Goal: Use online tool/utility: Utilize a website feature to perform a specific function

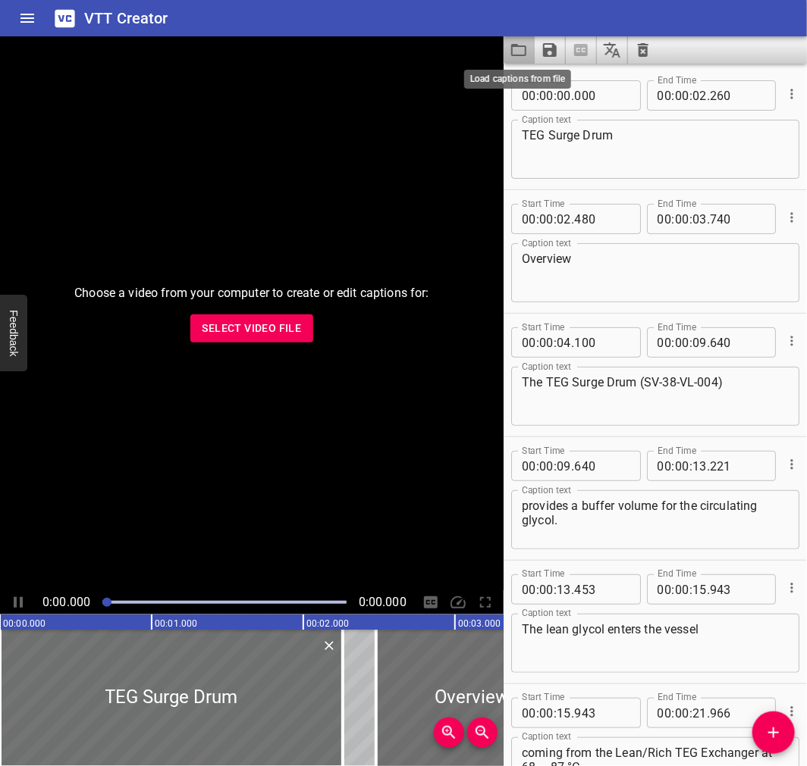
click at [519, 41] on icon "Load captions from file" at bounding box center [518, 50] width 18 height 18
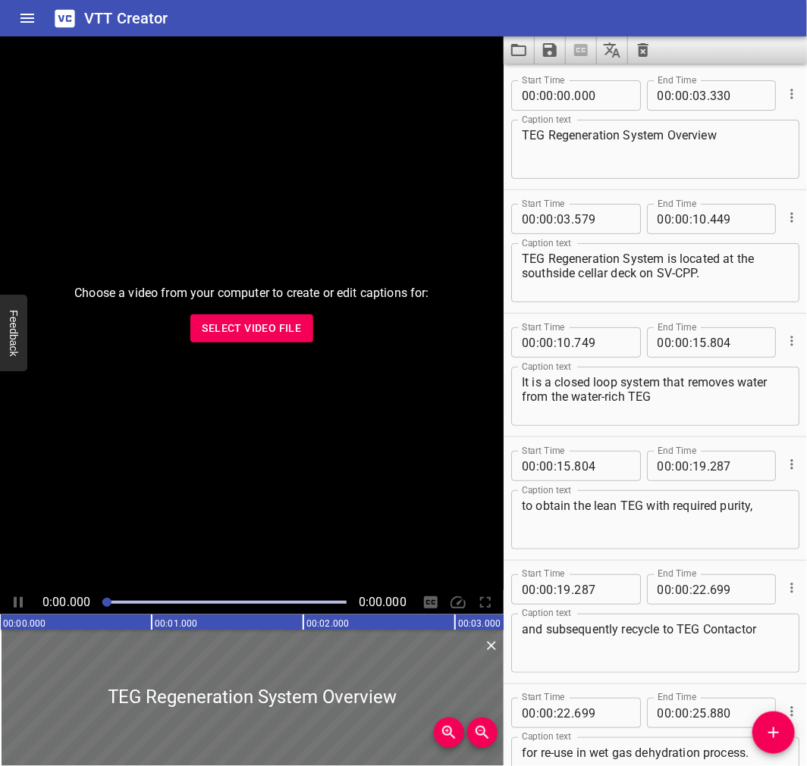
click at [412, 24] on div "VTT Creator" at bounding box center [403, 18] width 807 height 36
click at [524, 44] on icon "Load captions from file" at bounding box center [518, 50] width 18 height 18
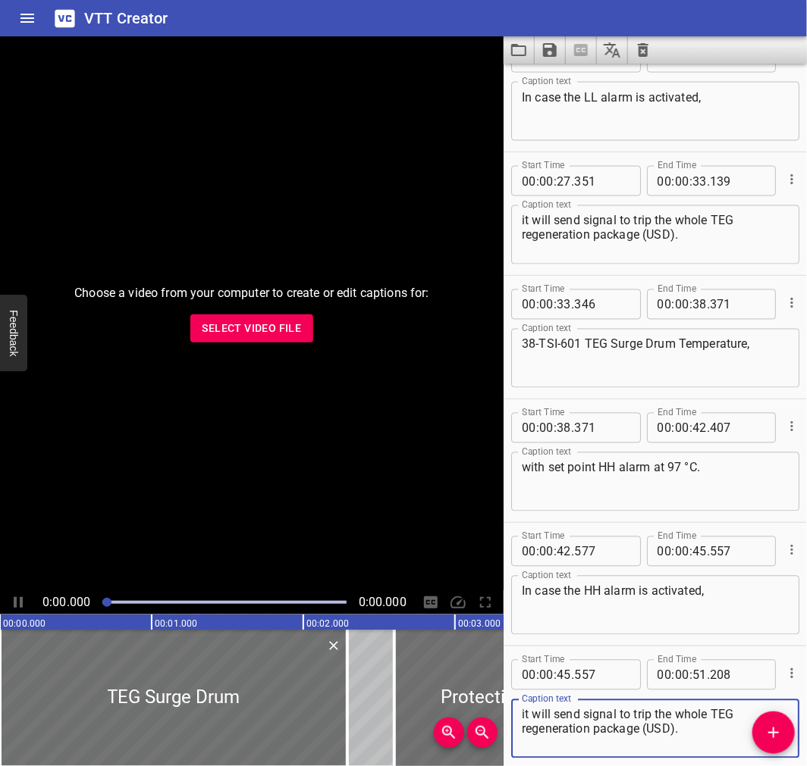
scroll to position [794, 0]
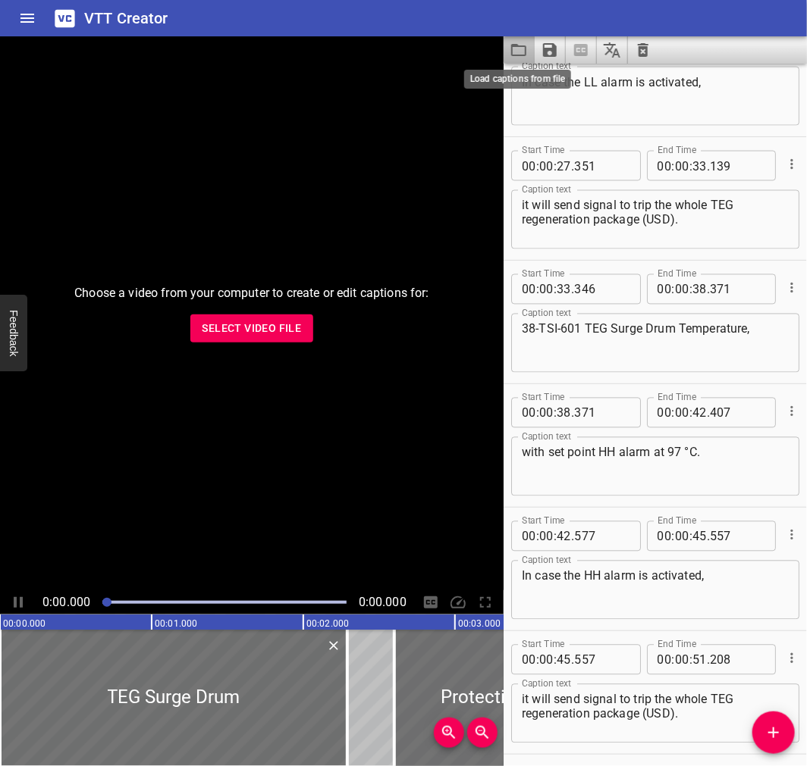
click at [516, 52] on icon "Load captions from file" at bounding box center [518, 50] width 18 height 18
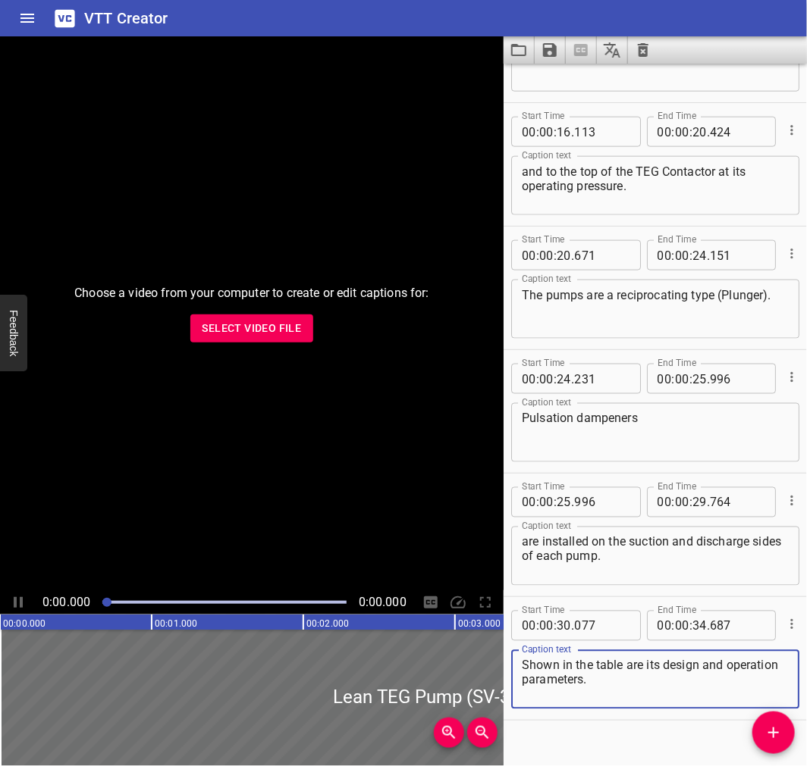
scroll to position [603, 0]
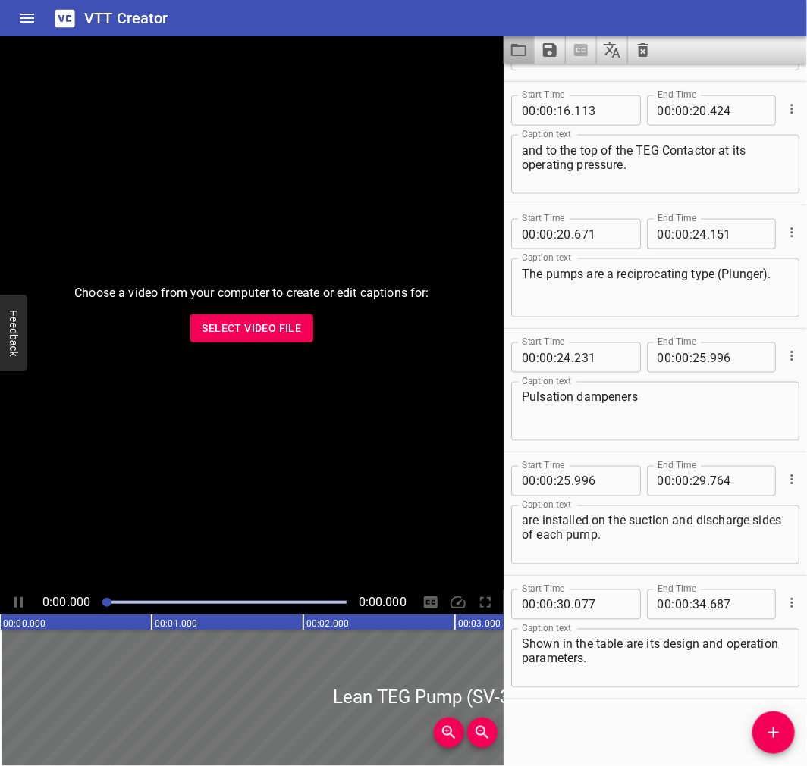
click at [528, 46] on button "Load captions from file" at bounding box center [518, 49] width 31 height 27
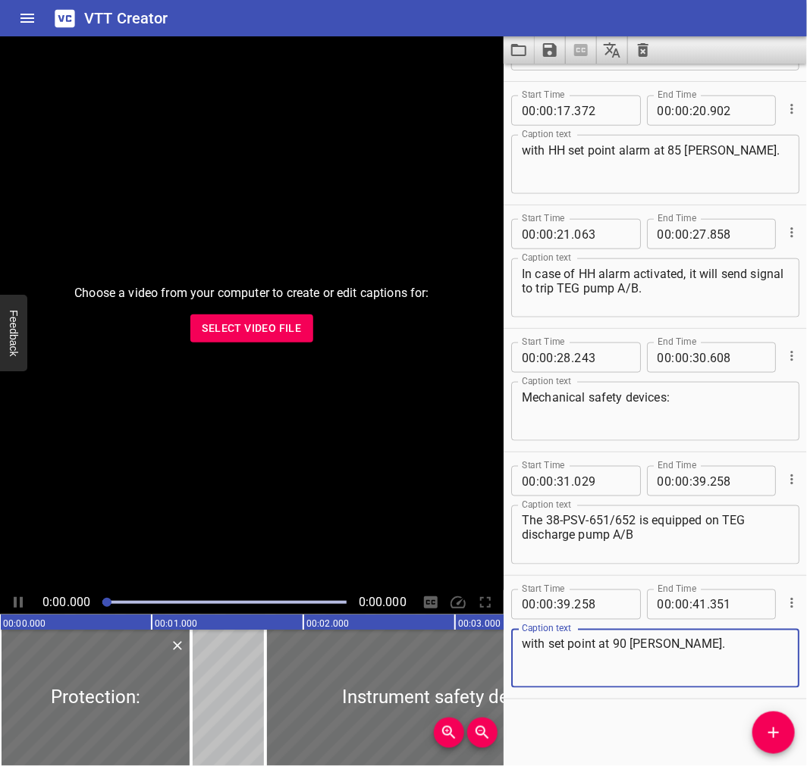
scroll to position [0, 0]
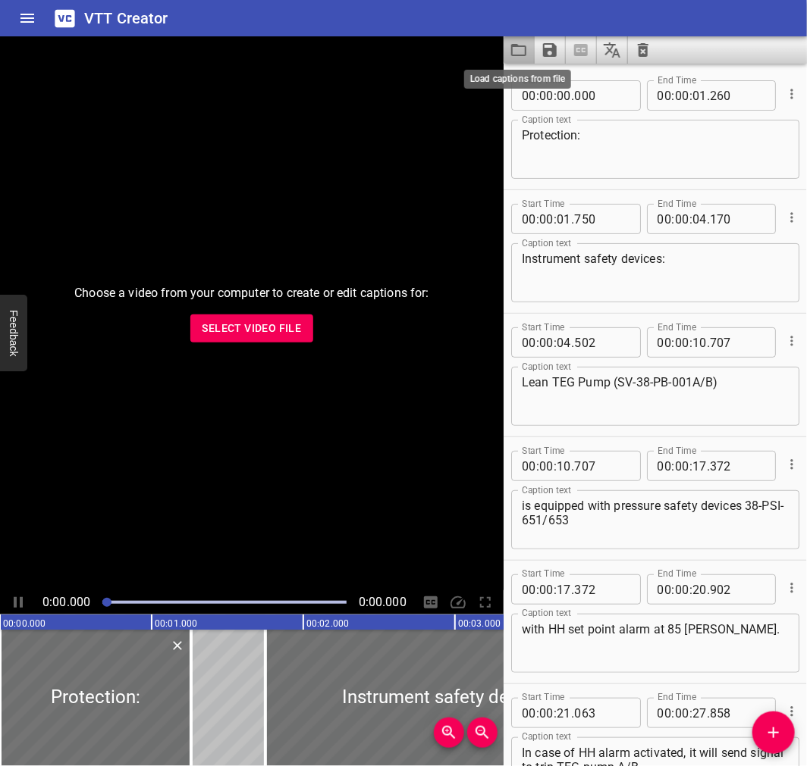
click at [521, 48] on icon "Load captions from file" at bounding box center [518, 50] width 18 height 18
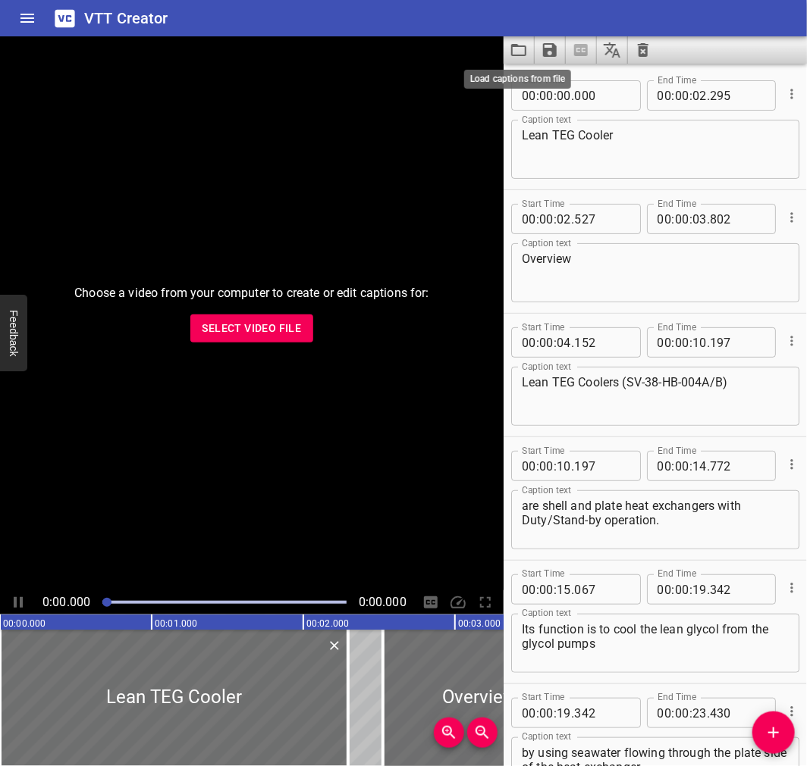
click at [512, 42] on icon "Load captions from file" at bounding box center [518, 50] width 18 height 18
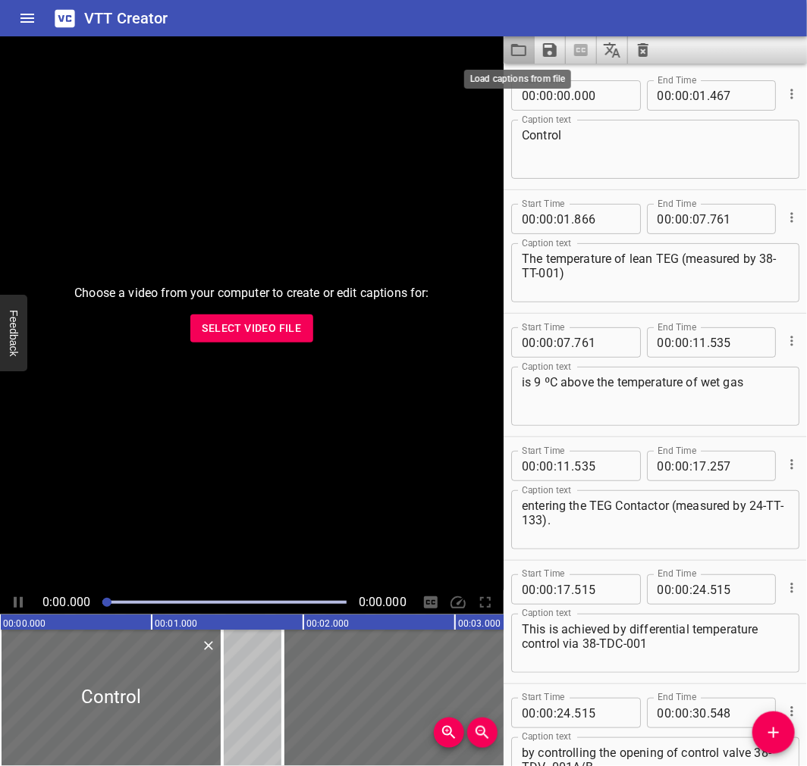
click at [513, 55] on icon "Load captions from file" at bounding box center [518, 50] width 15 height 12
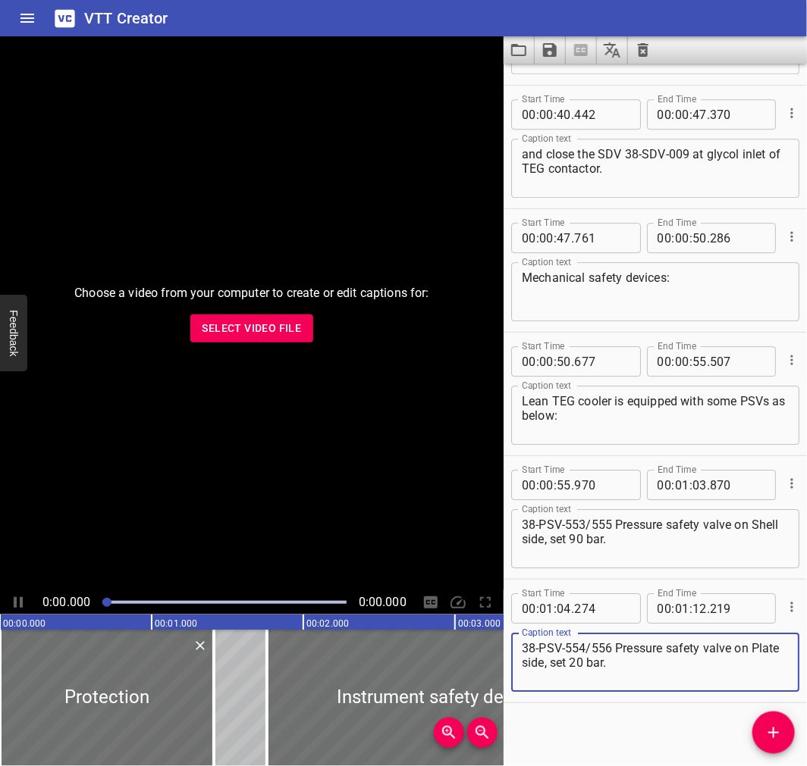
scroll to position [1343, 0]
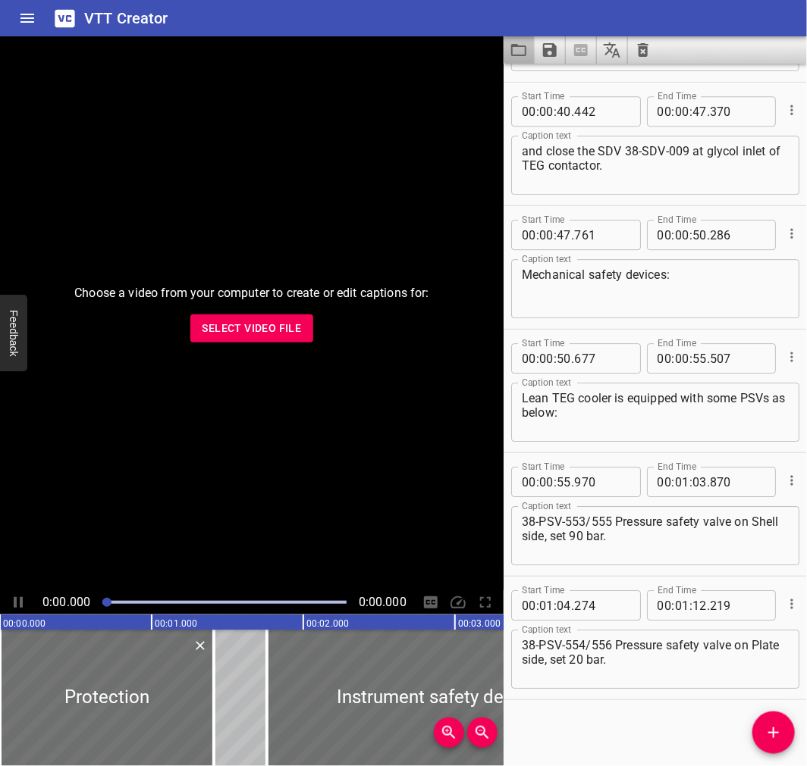
click at [531, 50] on button "Load captions from file" at bounding box center [518, 49] width 31 height 27
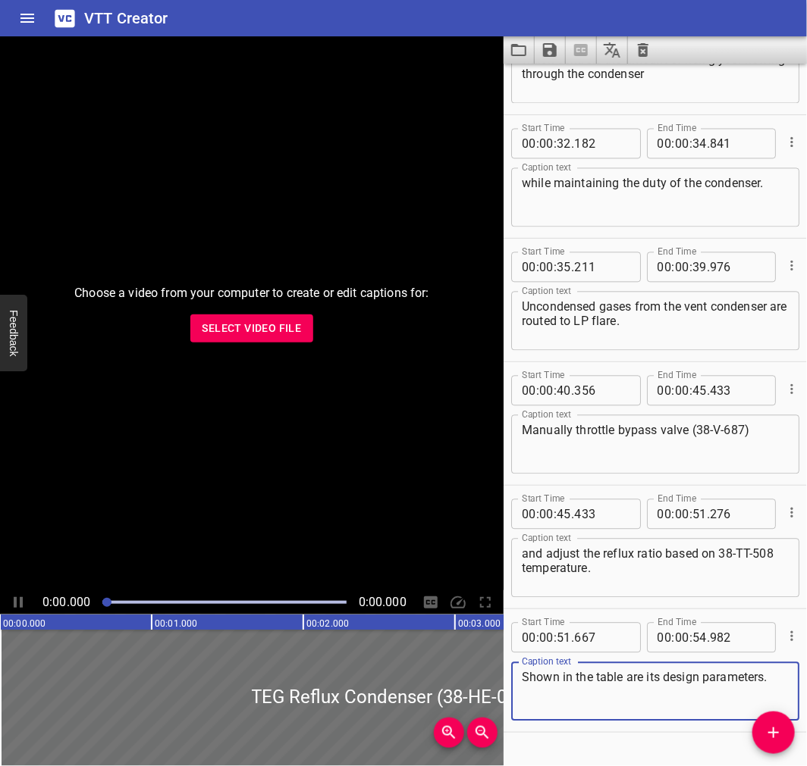
scroll to position [973, 0]
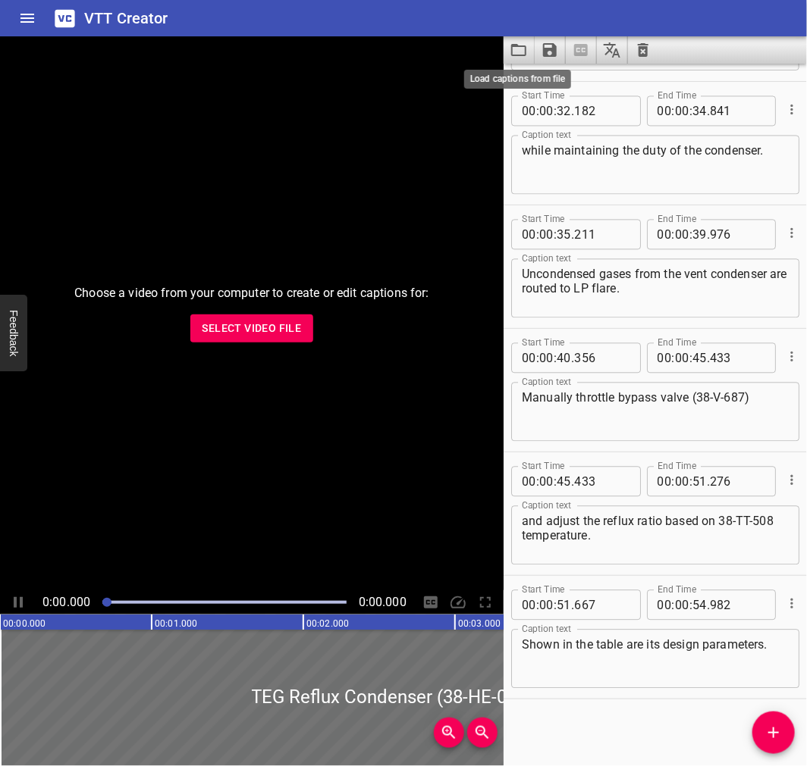
click at [513, 48] on icon "Load captions from file" at bounding box center [518, 50] width 18 height 18
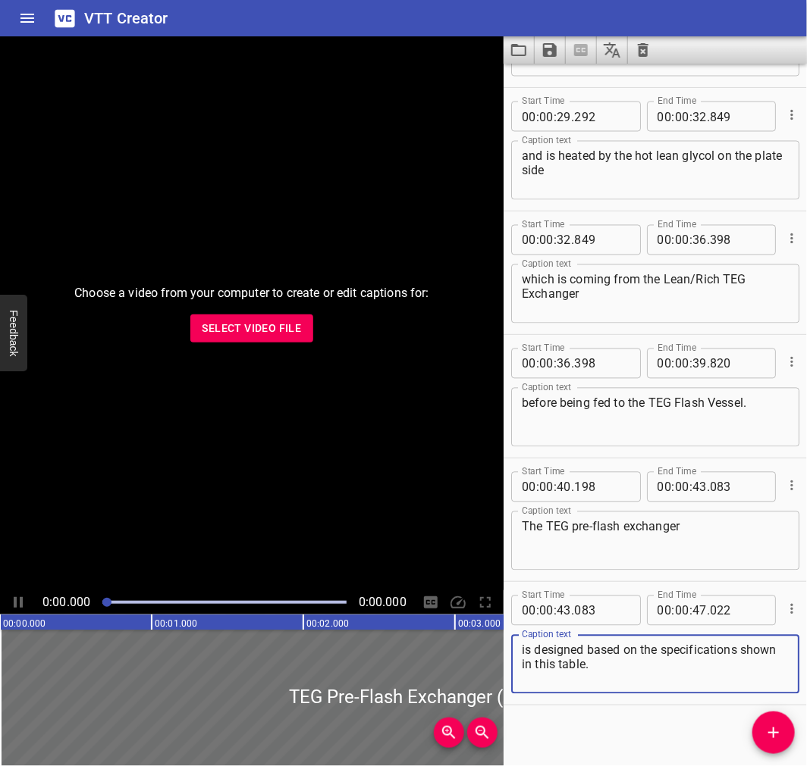
scroll to position [850, 0]
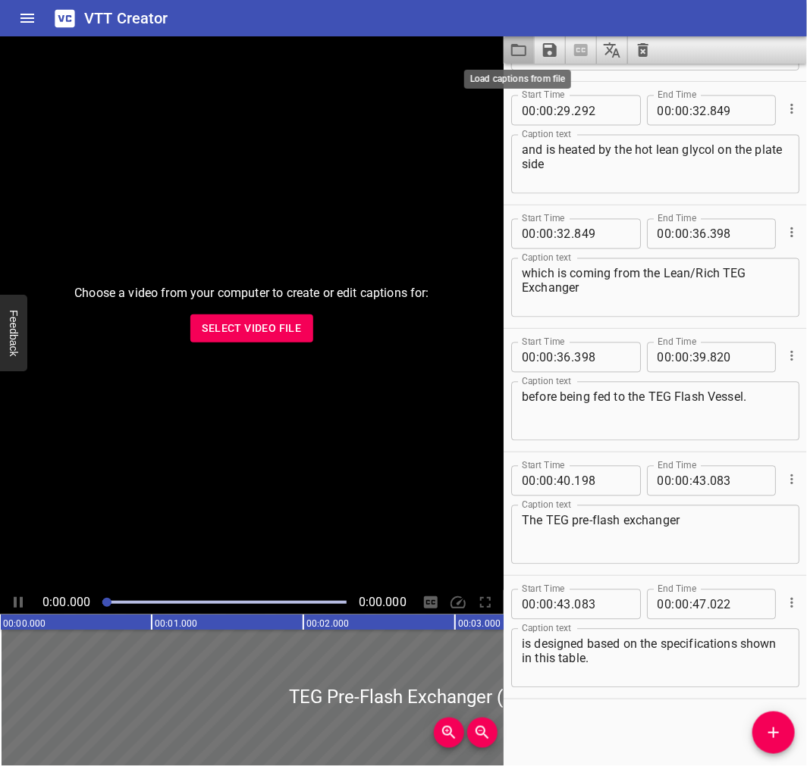
click at [522, 49] on icon "Load captions from file" at bounding box center [518, 50] width 18 height 18
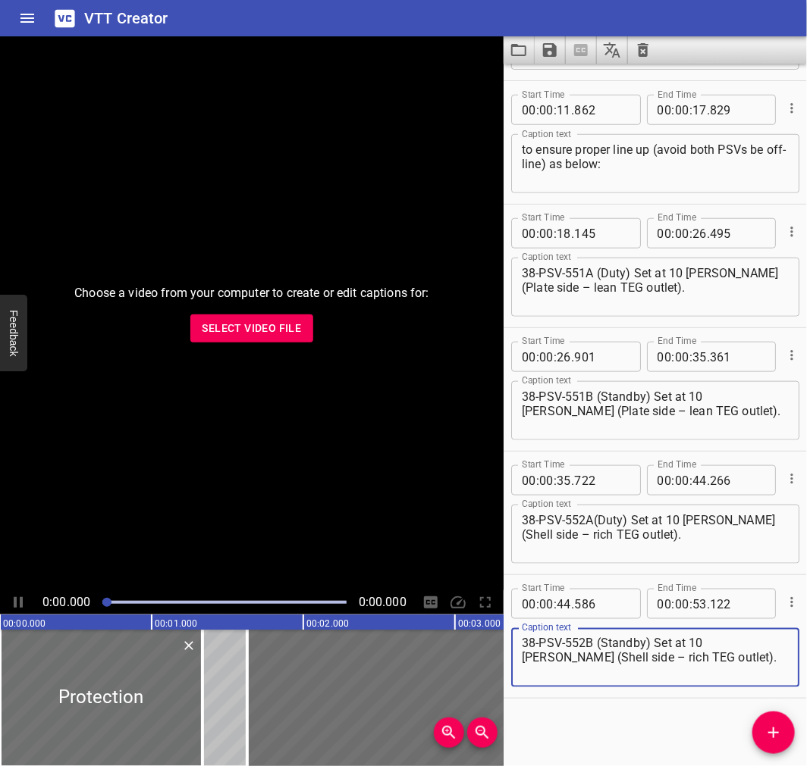
scroll to position [0, 0]
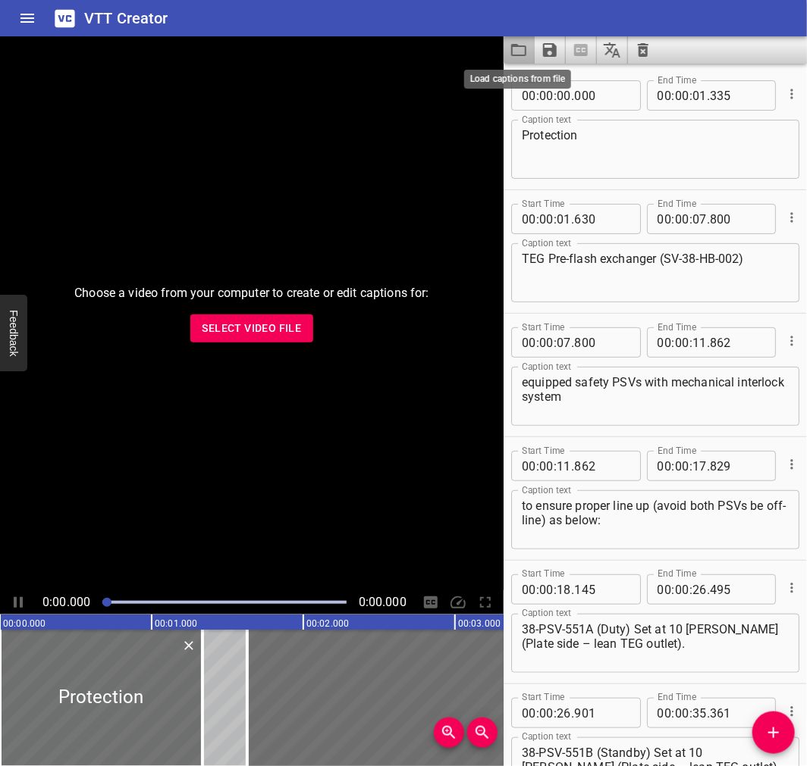
click at [510, 41] on icon "Load captions from file" at bounding box center [518, 50] width 18 height 18
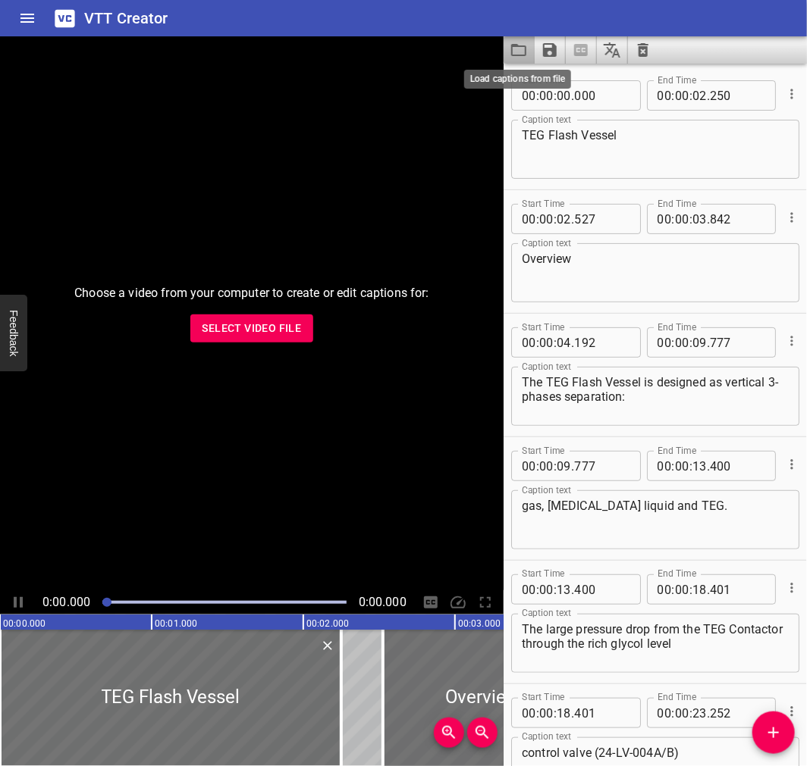
click at [523, 57] on icon "Load captions from file" at bounding box center [518, 50] width 18 height 18
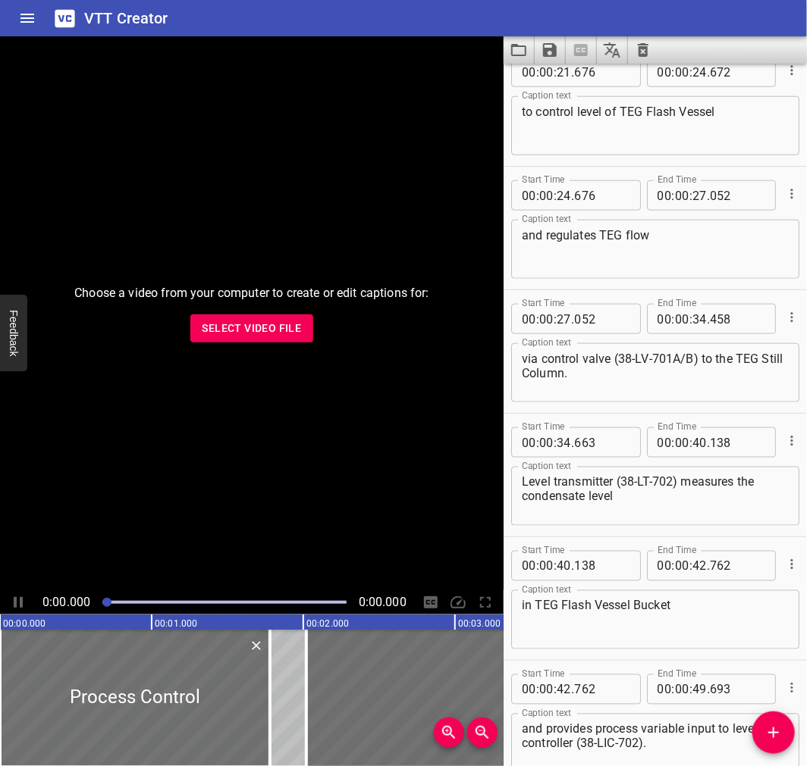
scroll to position [522, 0]
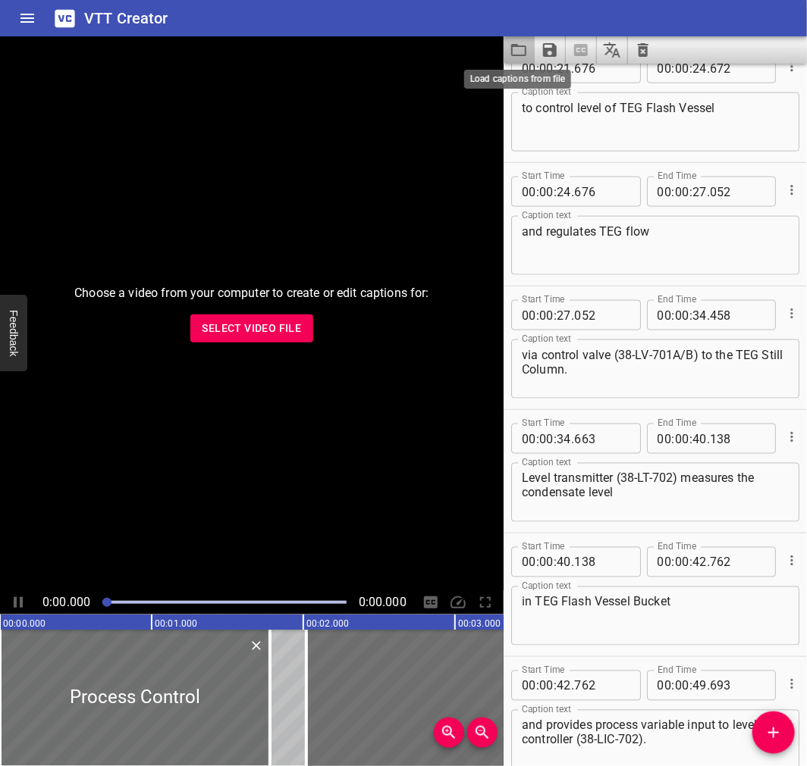
click at [525, 58] on icon "Load captions from file" at bounding box center [518, 50] width 18 height 18
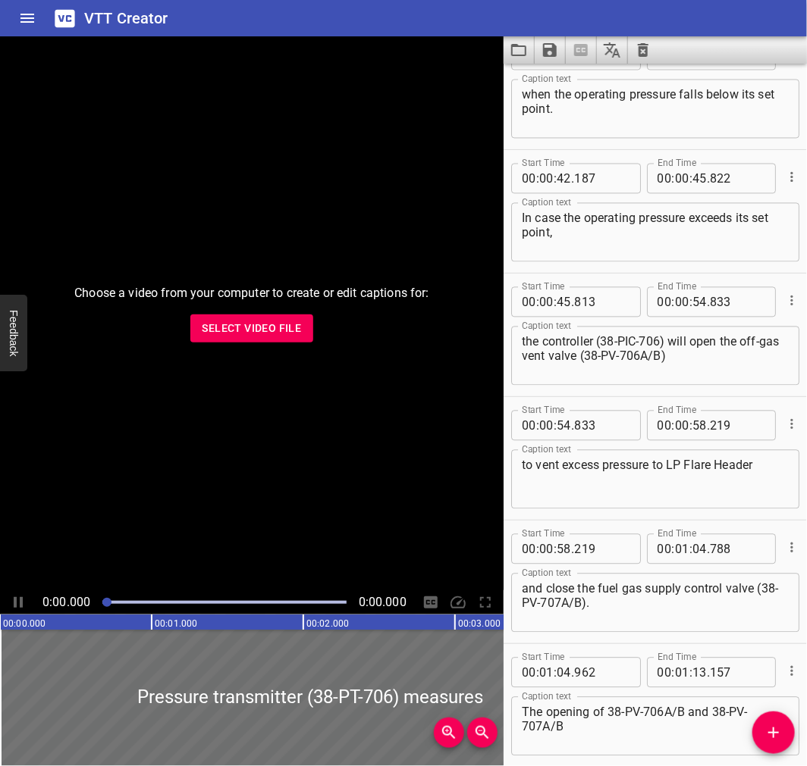
scroll to position [806, 0]
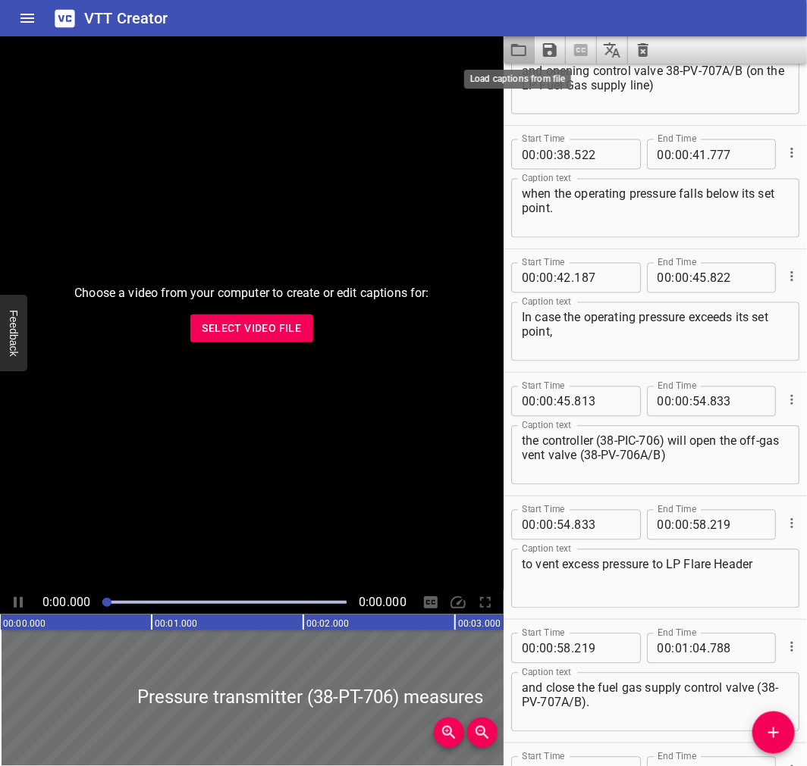
click at [519, 53] on icon "Load captions from file" at bounding box center [518, 50] width 18 height 18
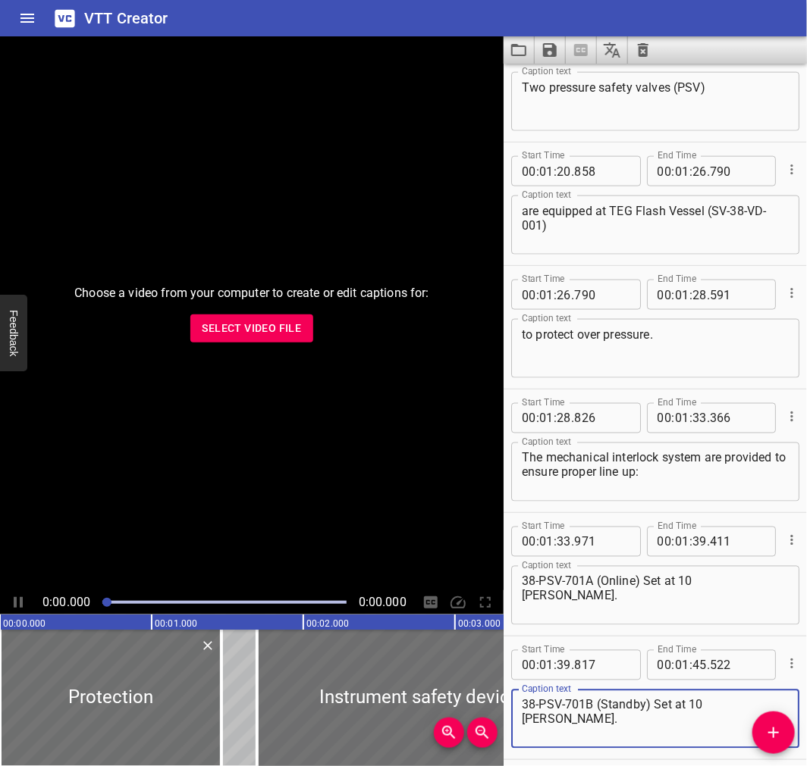
scroll to position [2455, 0]
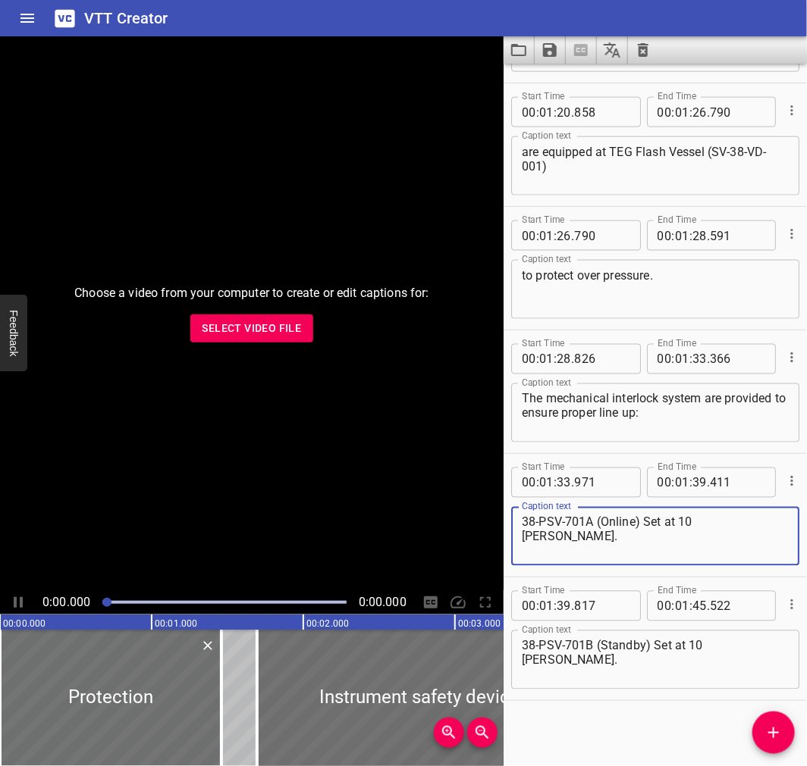
click at [699, 538] on textarea "38-PSV-701A (Online) Set at 10 [PERSON_NAME]." at bounding box center [655, 536] width 267 height 43
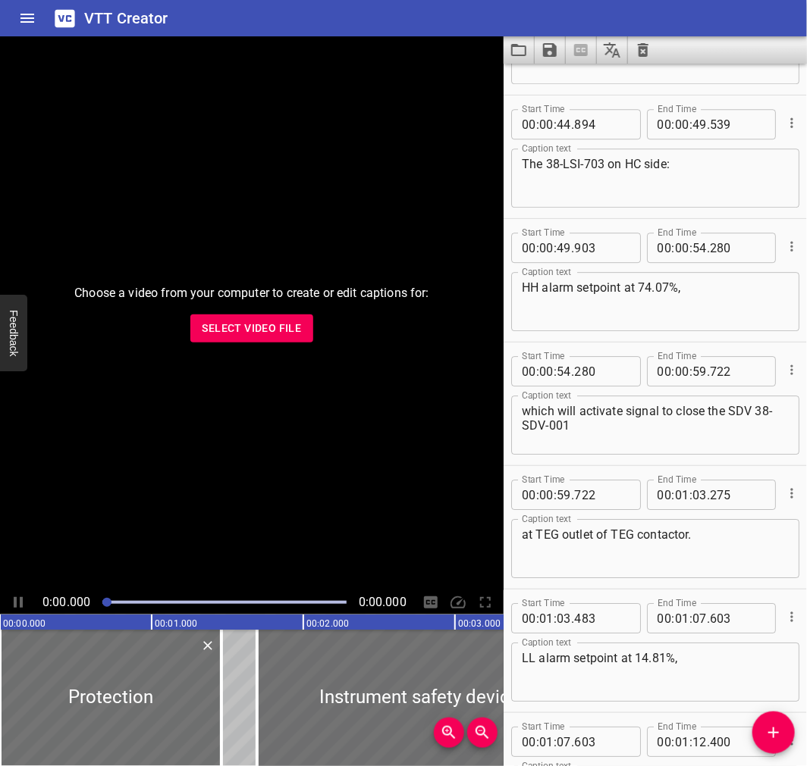
scroll to position [895, 0]
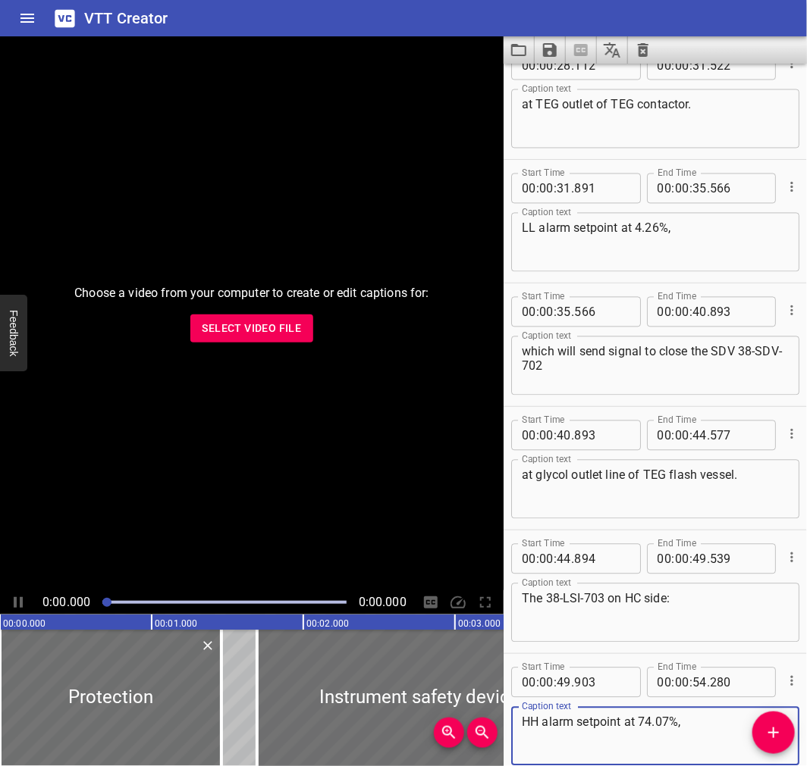
drag, startPoint x: 797, startPoint y: 294, endPoint x: 728, endPoint y: 279, distance: 70.6
click at [728, 279] on div "Start Time 00 : 00 : 00 . 000 Start Time End Time 00 : 00 : 01 . 460 End Time C…" at bounding box center [654, 715] width 303 height 3089
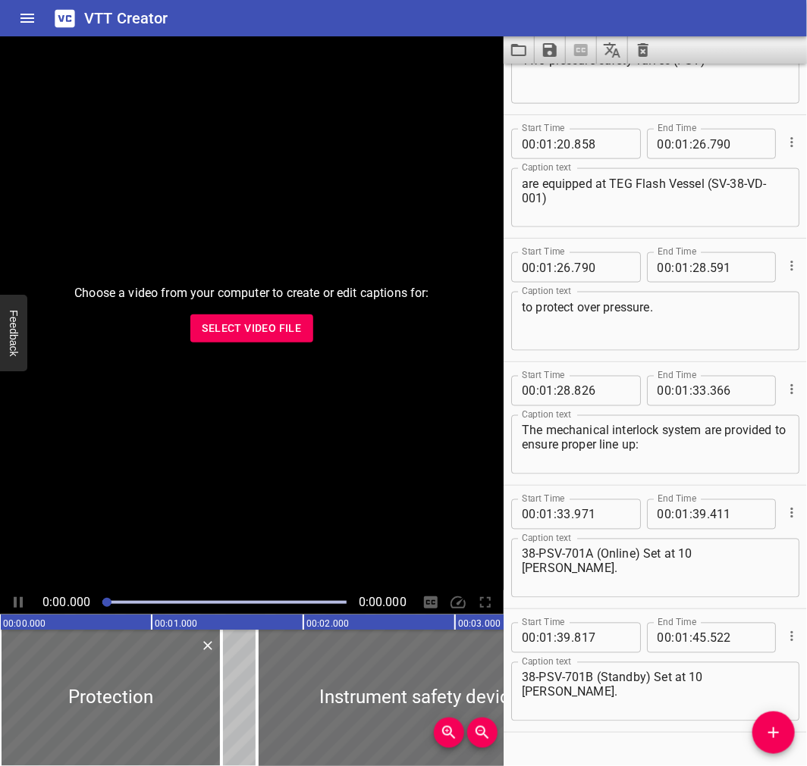
scroll to position [2455, 0]
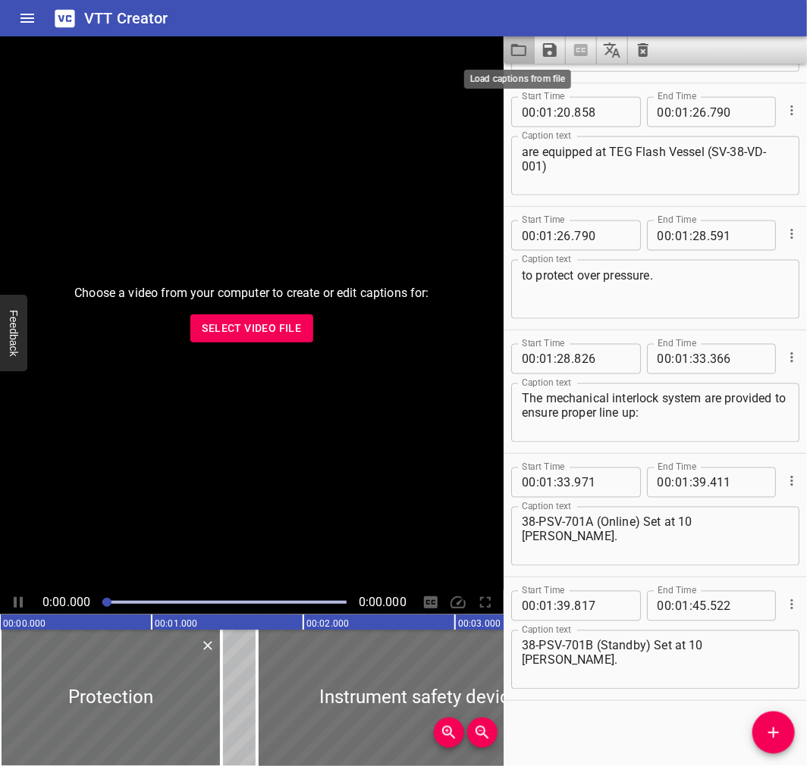
click at [510, 45] on icon "Load captions from file" at bounding box center [518, 50] width 18 height 18
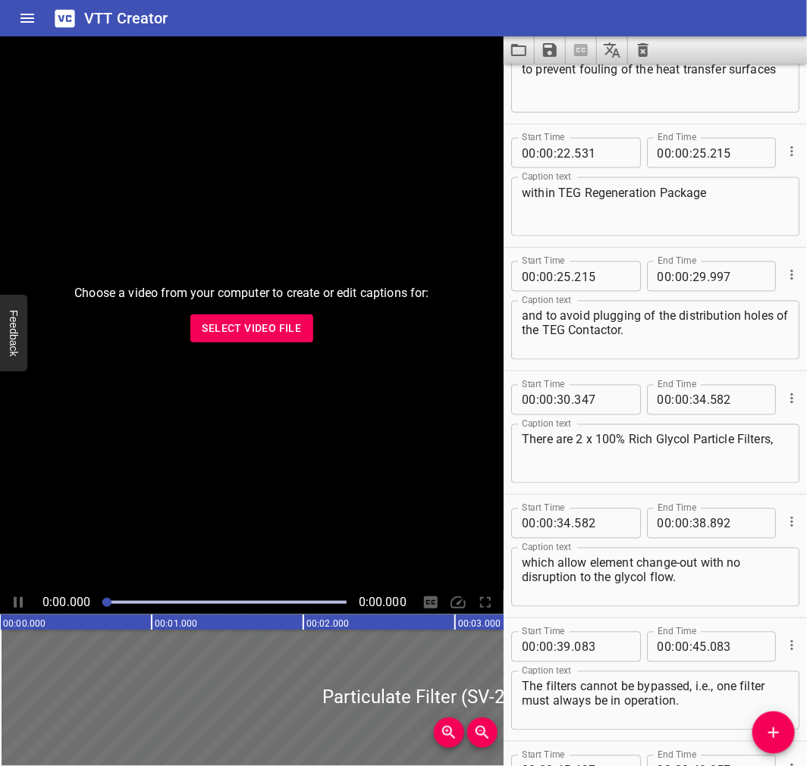
scroll to position [0, 0]
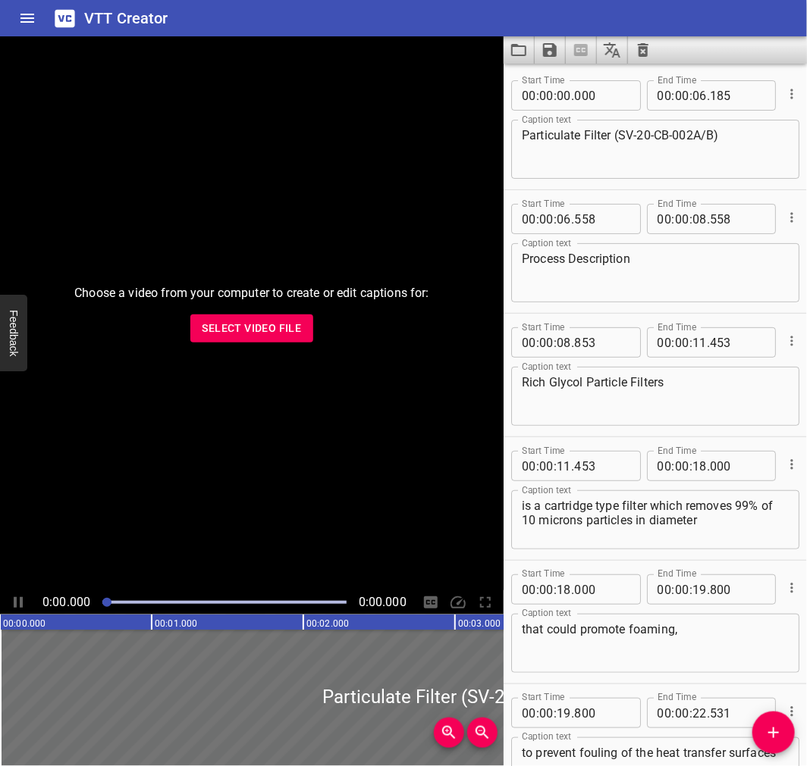
click at [518, 48] on icon "Load captions from file" at bounding box center [518, 50] width 18 height 18
drag, startPoint x: 618, startPoint y: 807, endPoint x: 619, endPoint y: 796, distance: 10.7
click at [619, 766] on html "VTT Creator Caption Editor Batch Transcribe Login Sign Up Privacy Contact Choos…" at bounding box center [403, 383] width 807 height 766
type input "00"
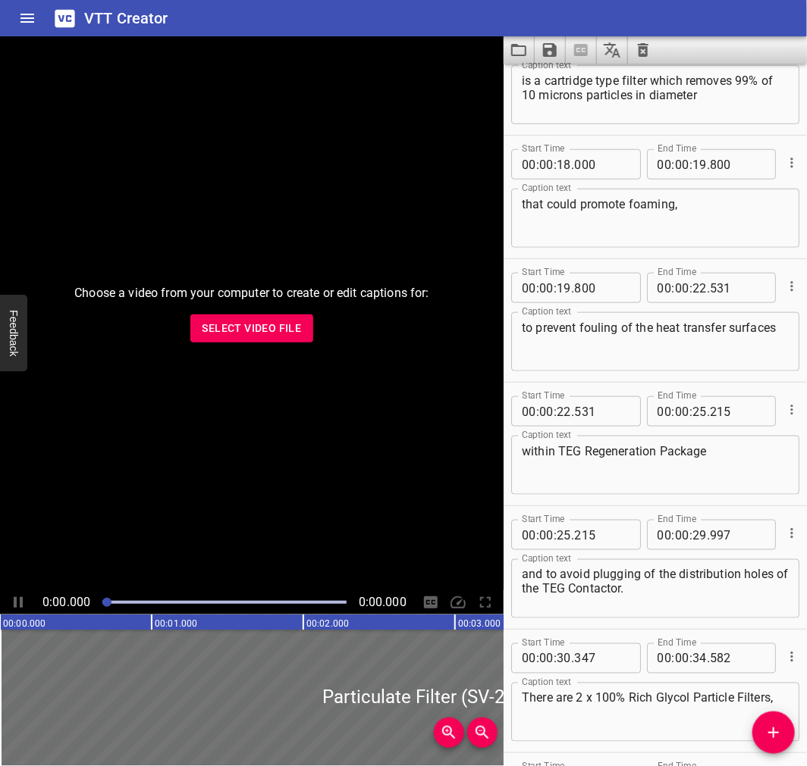
scroll to position [465, 0]
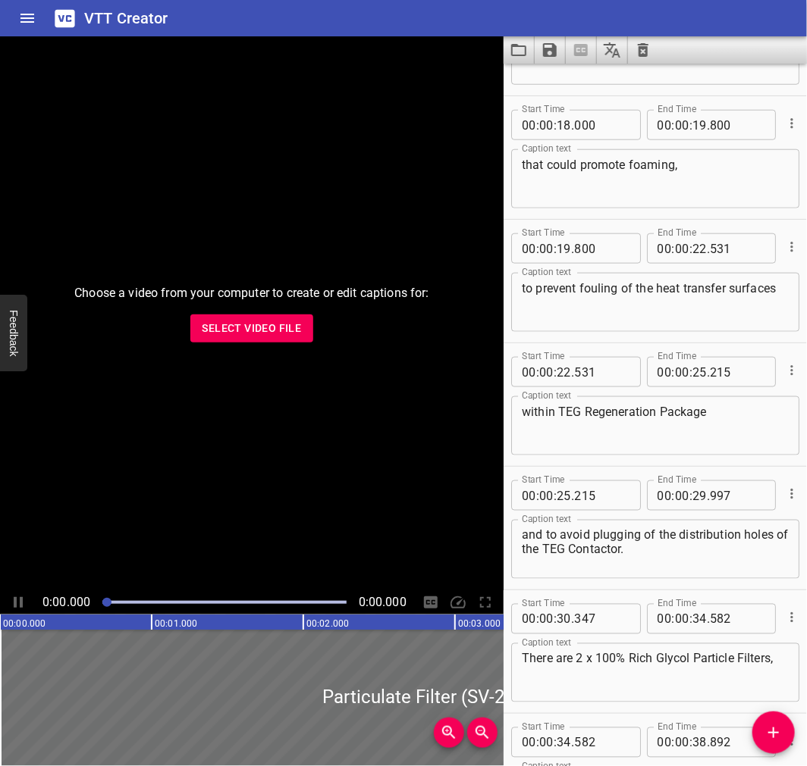
type input "00"
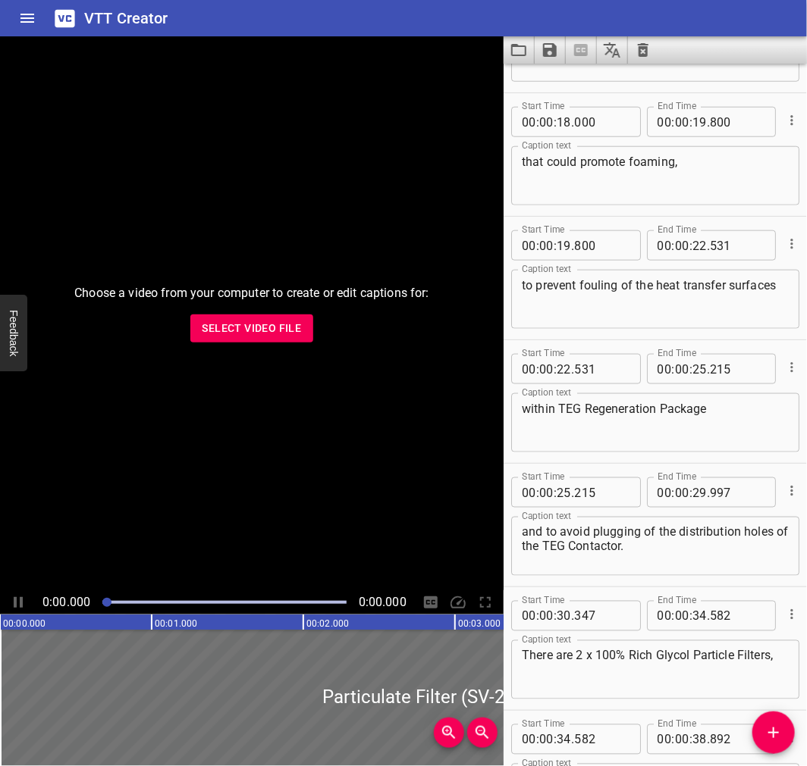
scroll to position [450, 0]
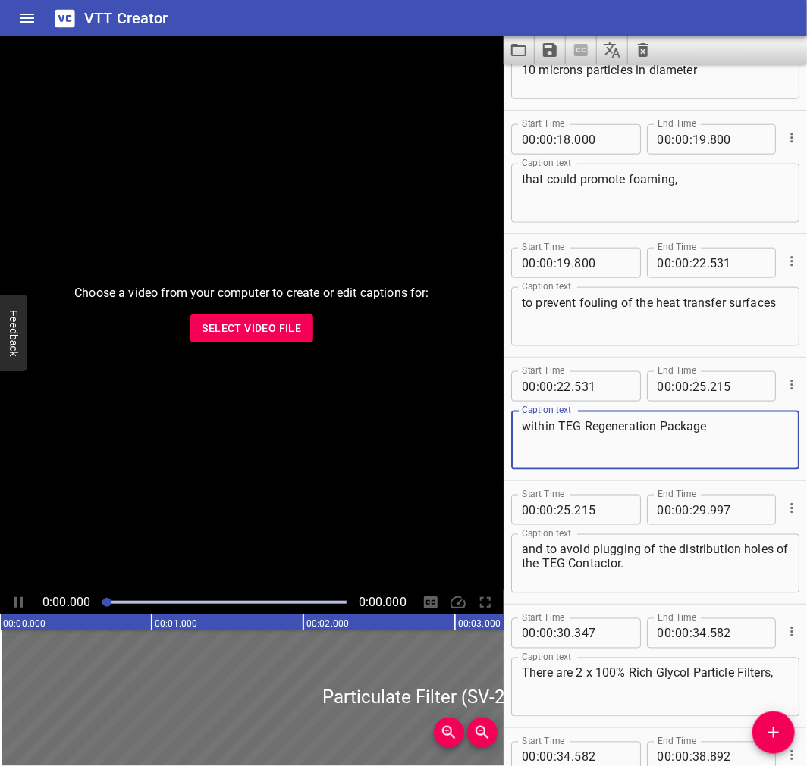
drag, startPoint x: 782, startPoint y: 403, endPoint x: 721, endPoint y: 446, distance: 75.1
click at [721, 446] on textarea "within TEG Regeneration Package" at bounding box center [655, 440] width 267 height 43
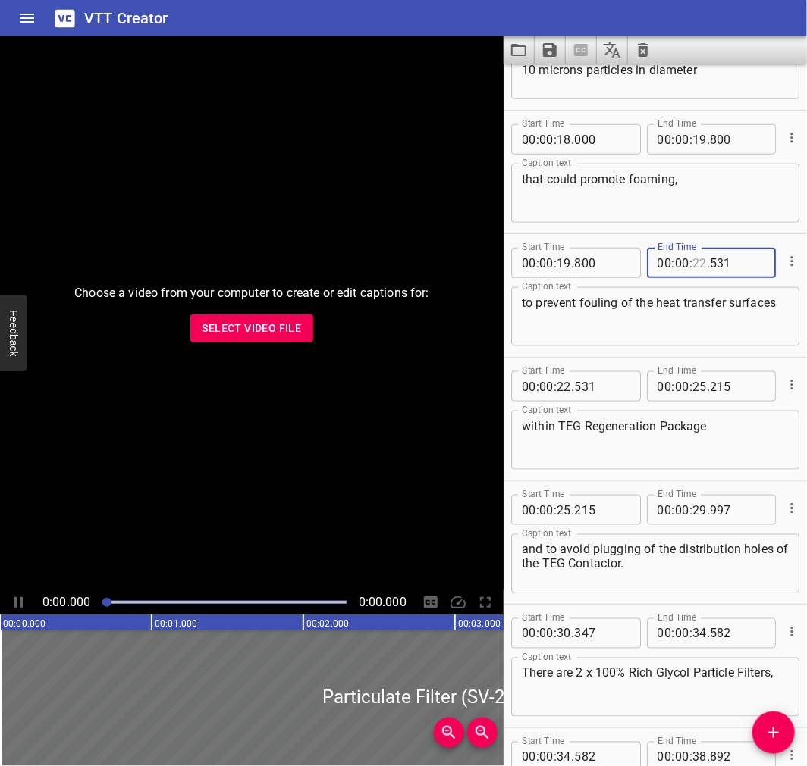
drag, startPoint x: 623, startPoint y: 293, endPoint x: 687, endPoint y: 253, distance: 75.3
click at [692, 253] on input "number" at bounding box center [699, 263] width 14 height 30
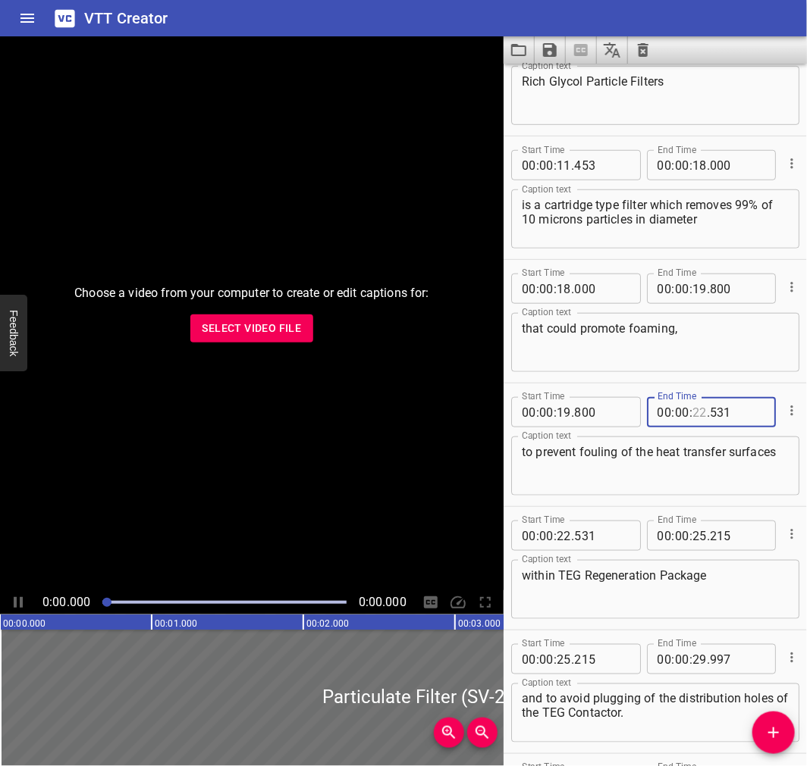
scroll to position [118, 0]
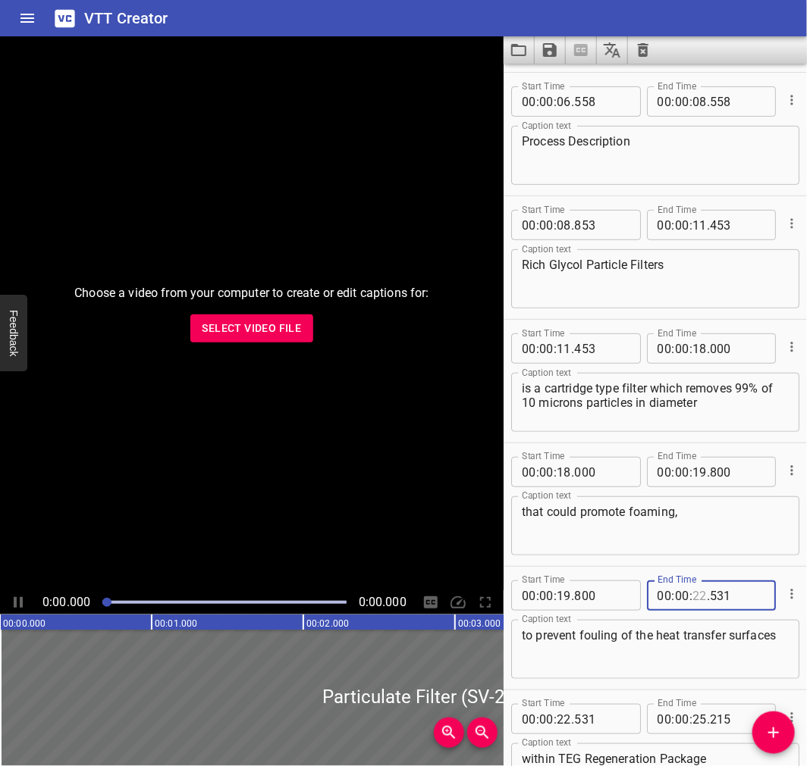
type input "22"
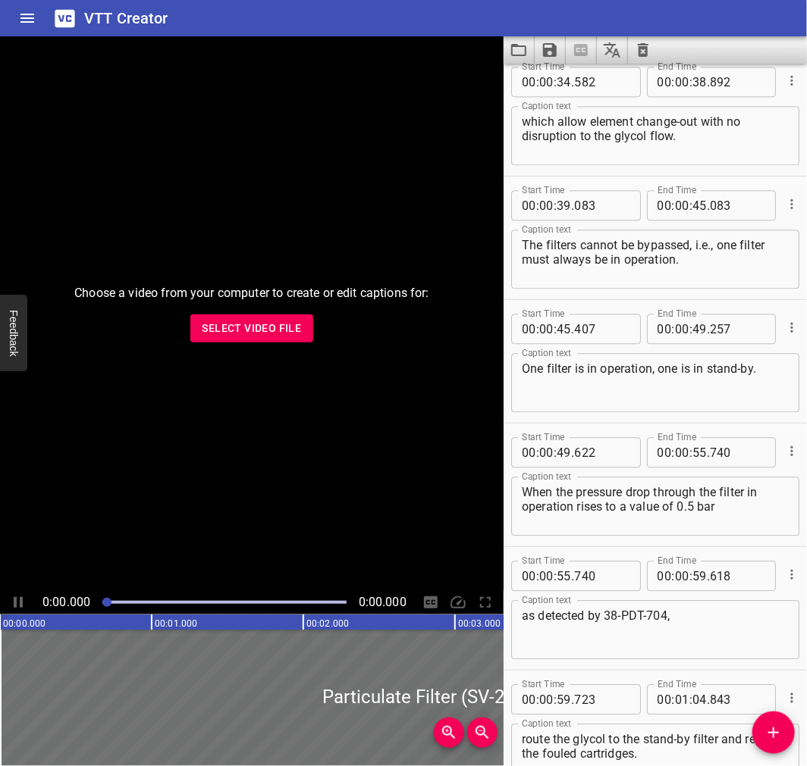
scroll to position [1111, 0]
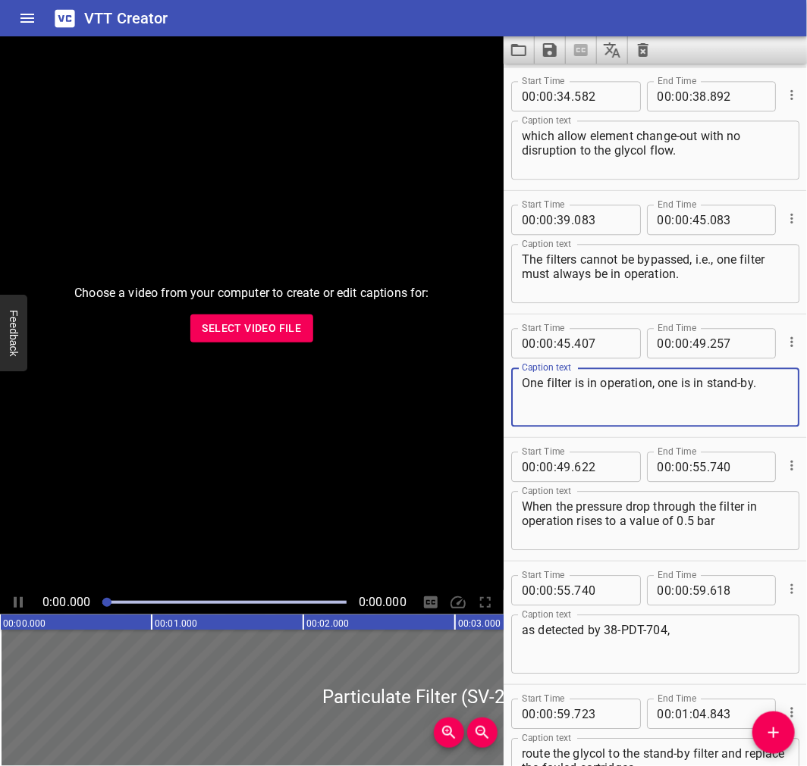
drag, startPoint x: 804, startPoint y: 321, endPoint x: 593, endPoint y: 381, distance: 219.6
click at [573, 381] on div "Start Time 00 : 00 : 00 . 000 Start Time End Time 00 : 00 : 06 . 185 End Time C…" at bounding box center [654, 67] width 303 height 2224
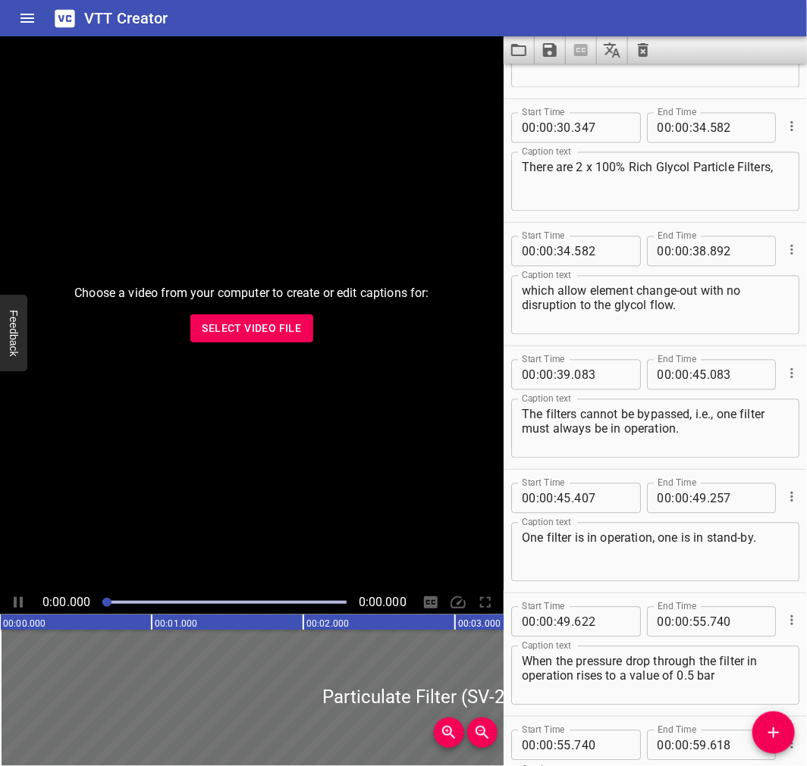
scroll to position [973, 0]
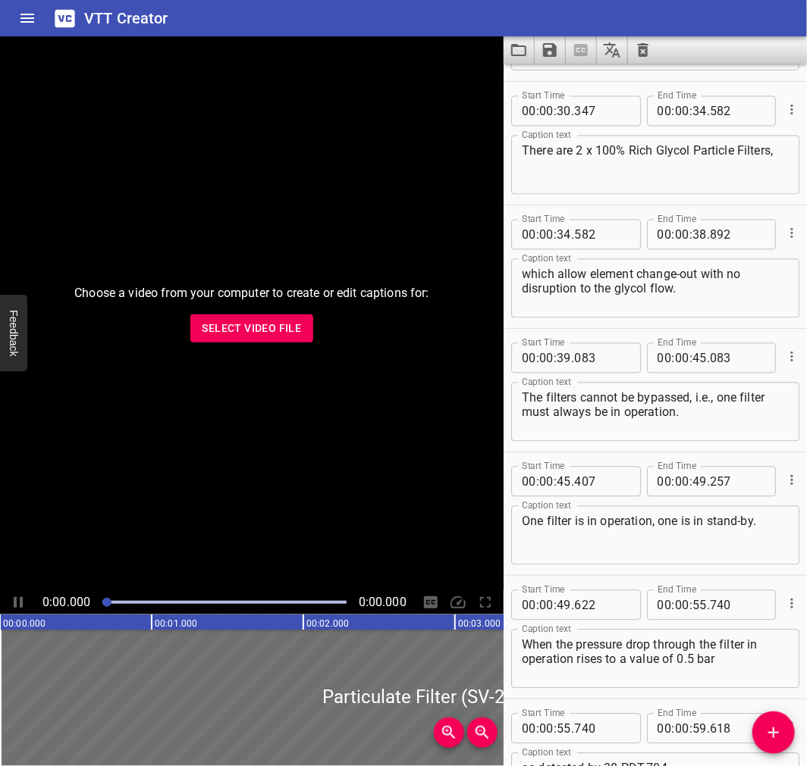
drag, startPoint x: 793, startPoint y: 399, endPoint x: 801, endPoint y: 421, distance: 23.5
click at [801, 421] on div "Start Time 00 : 00 : 00 . 000 Start Time End Time 00 : 00 : 06 . 185 End Time C…" at bounding box center [654, 415] width 303 height 703
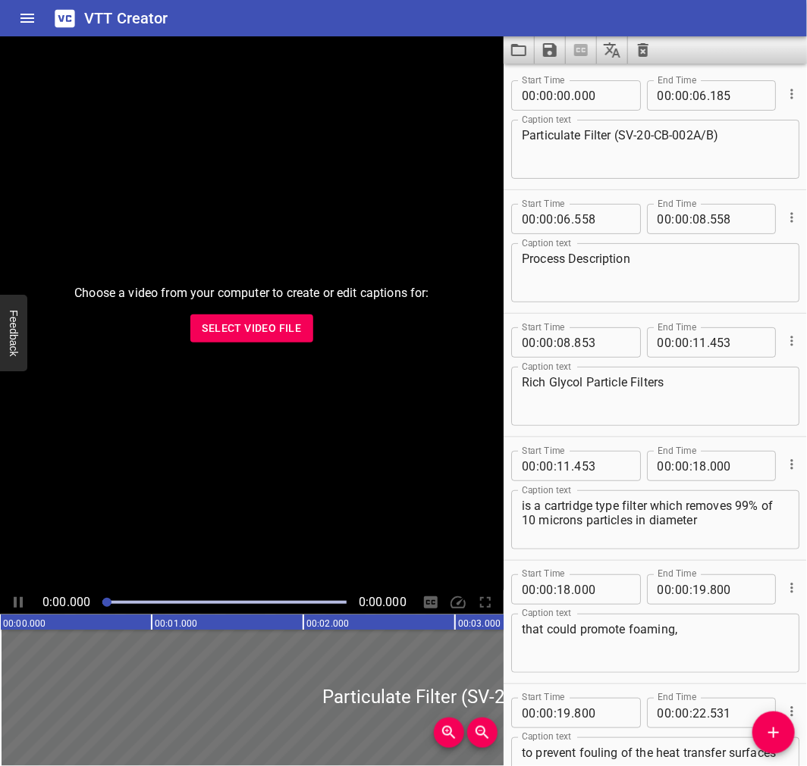
scroll to position [11, 0]
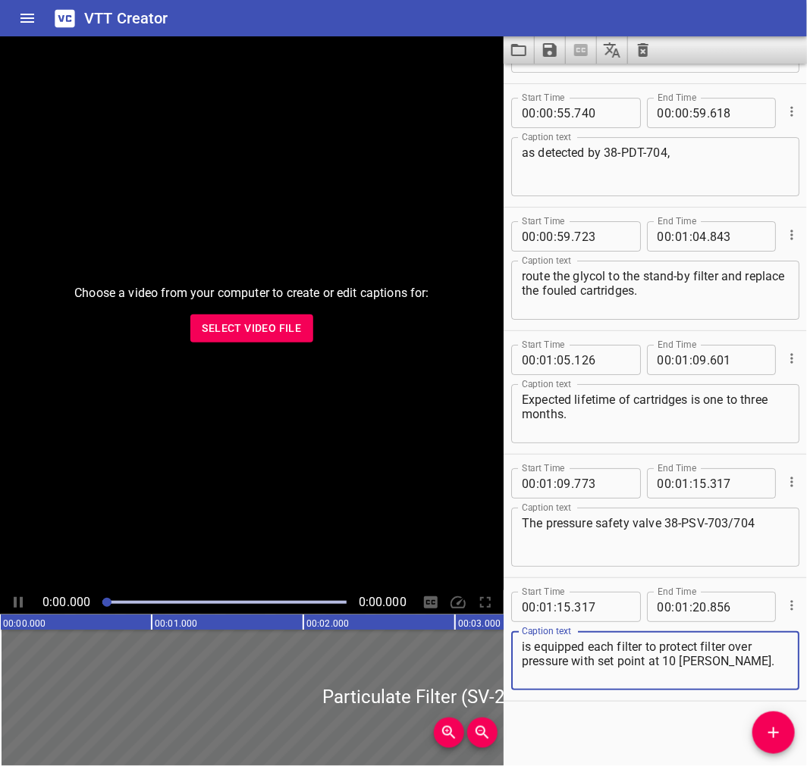
scroll to position [1590, 0]
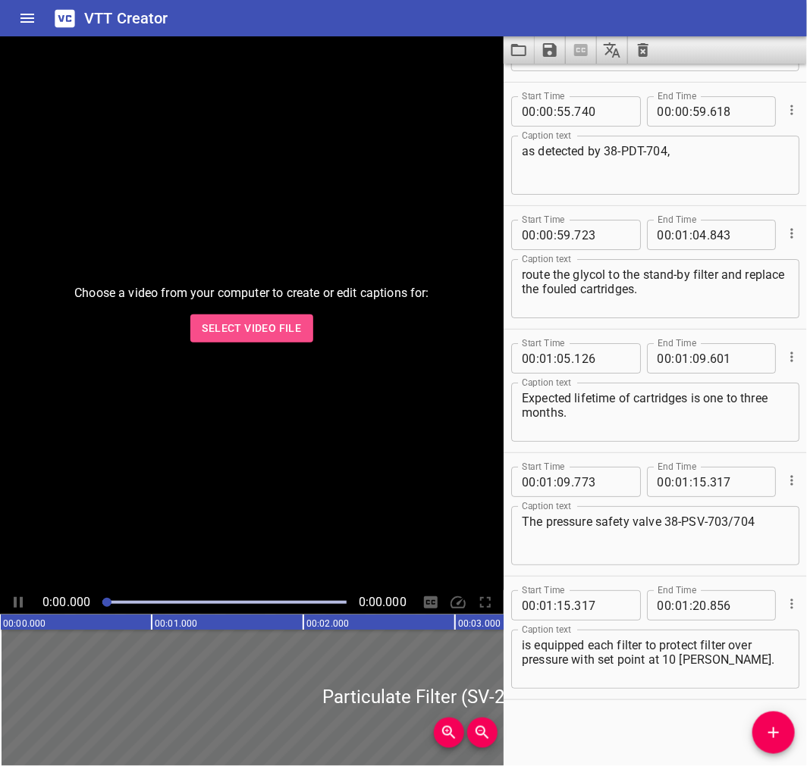
click at [227, 324] on span "Select Video File" at bounding box center [251, 328] width 99 height 19
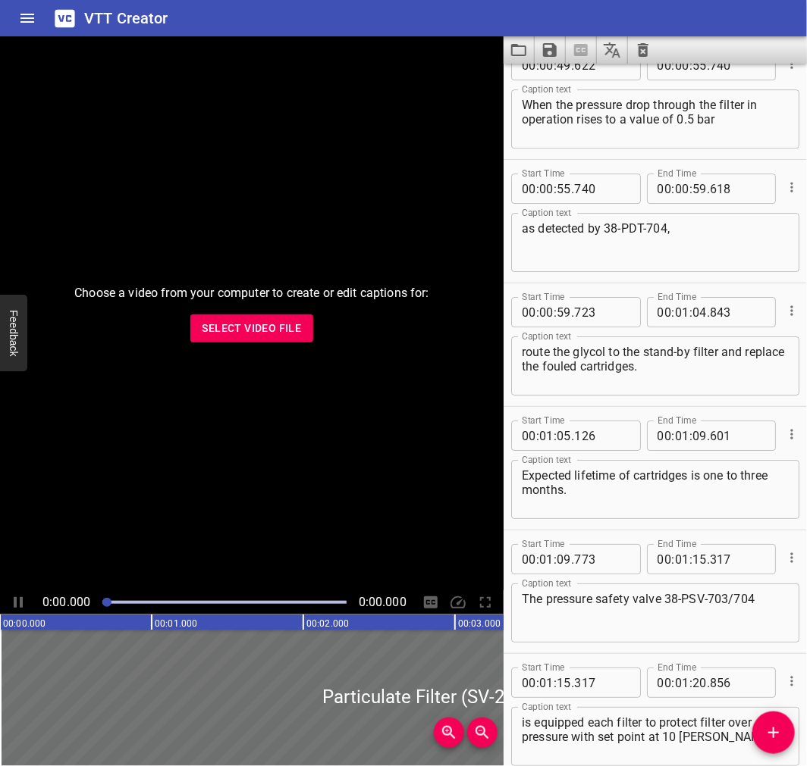
scroll to position [1516, 0]
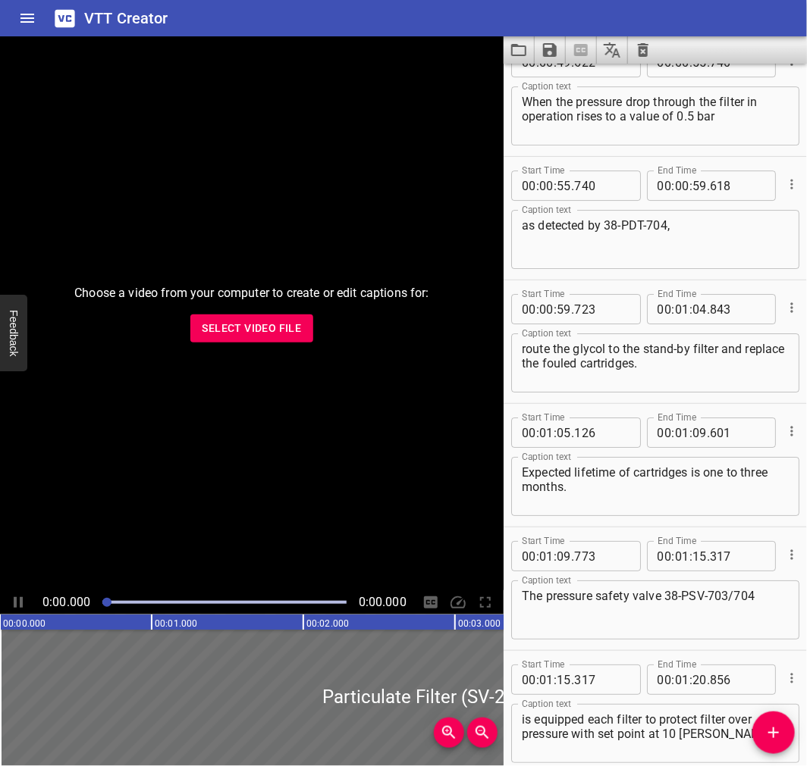
click at [506, 49] on button "Load captions from file" at bounding box center [518, 49] width 31 height 27
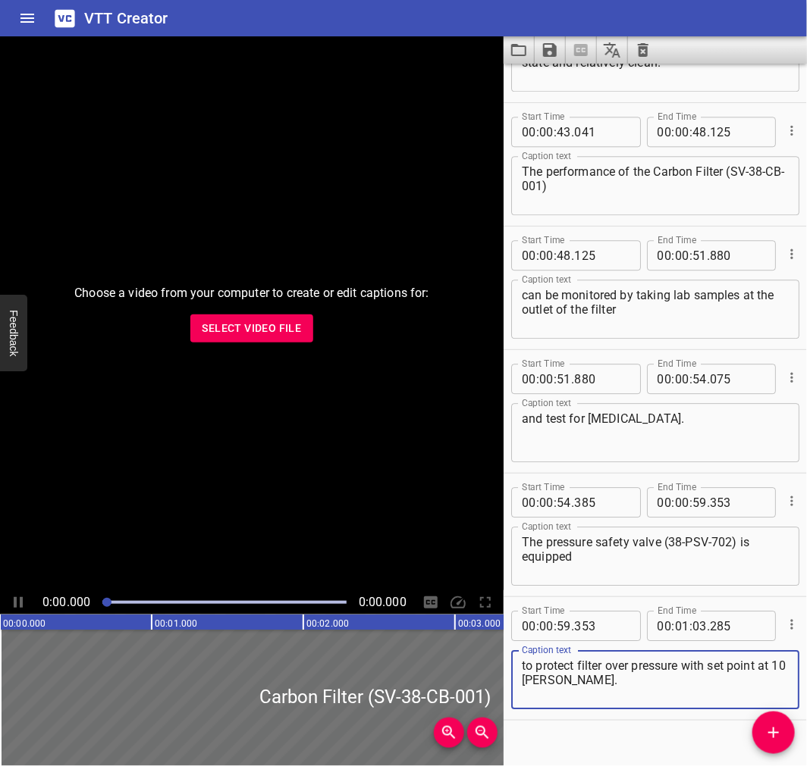
scroll to position [1221, 0]
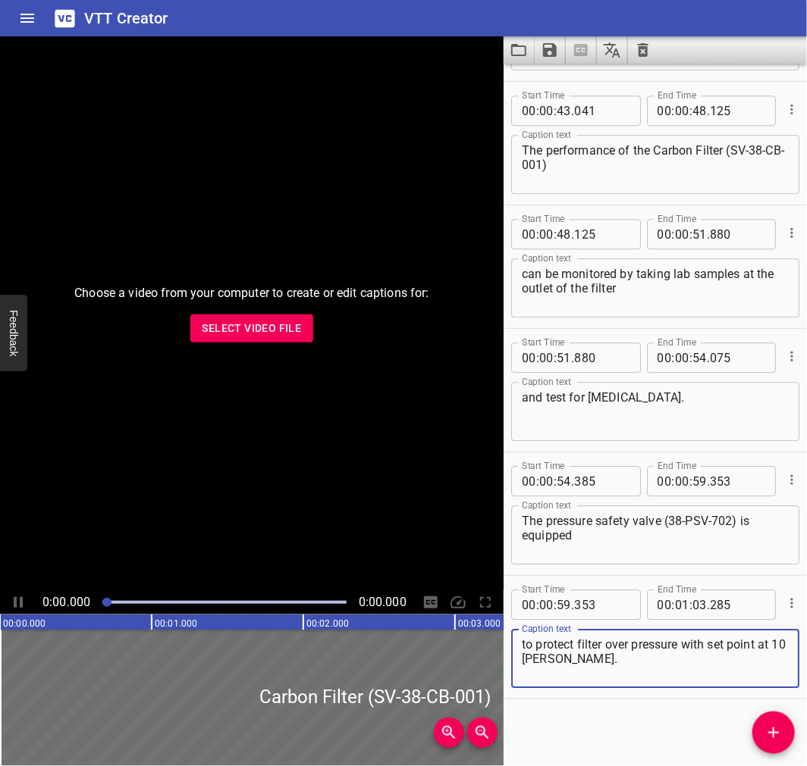
click at [509, 52] on icon "Load captions from file" at bounding box center [518, 50] width 18 height 18
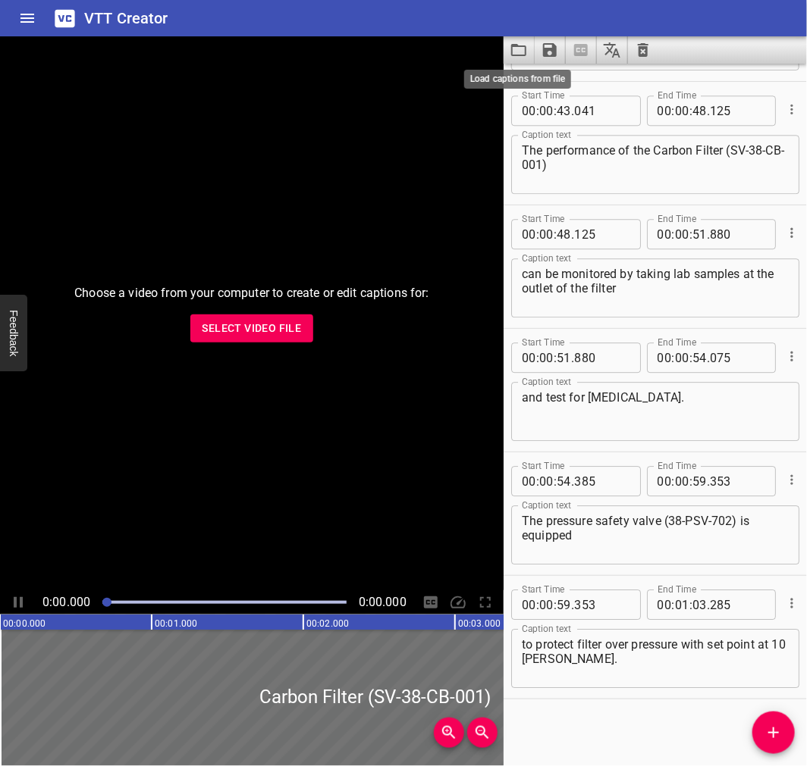
click at [527, 43] on icon "Load captions from file" at bounding box center [518, 50] width 18 height 18
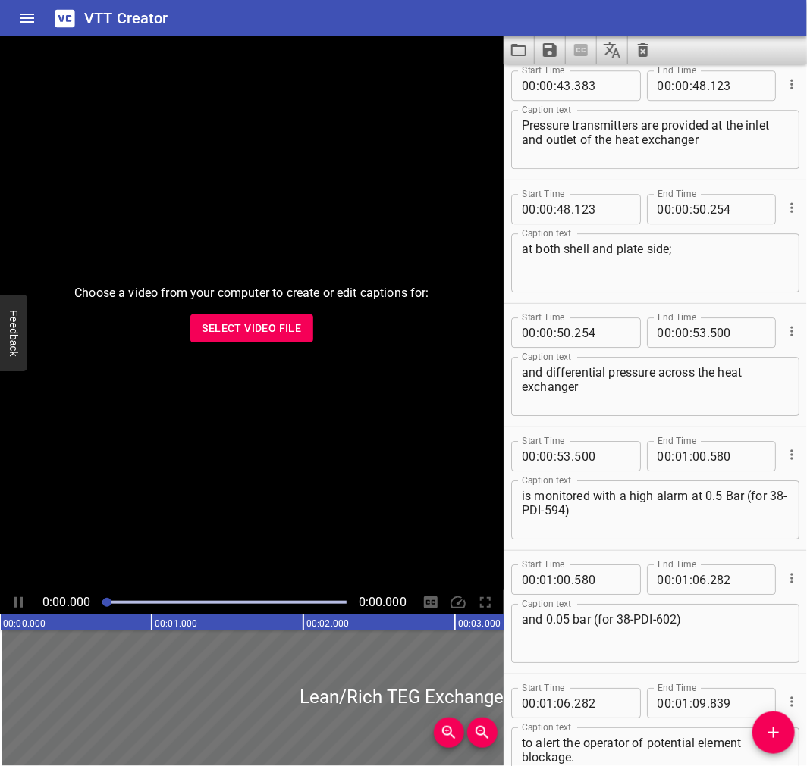
scroll to position [1590, 0]
